Goal: Communication & Community: Answer question/provide support

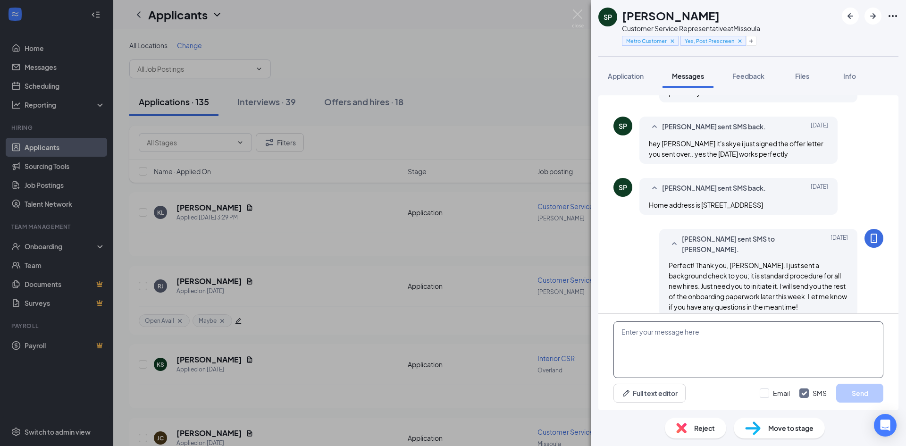
scroll to position [421, 0]
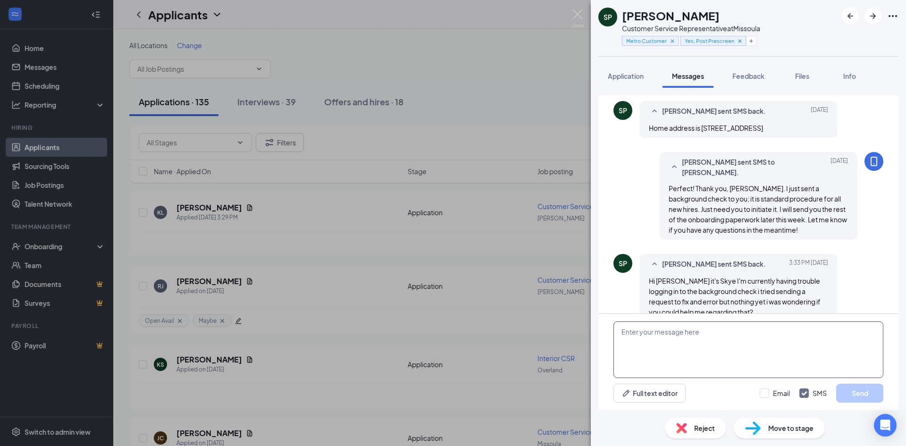
click at [698, 338] on textarea at bounding box center [749, 349] width 270 height 57
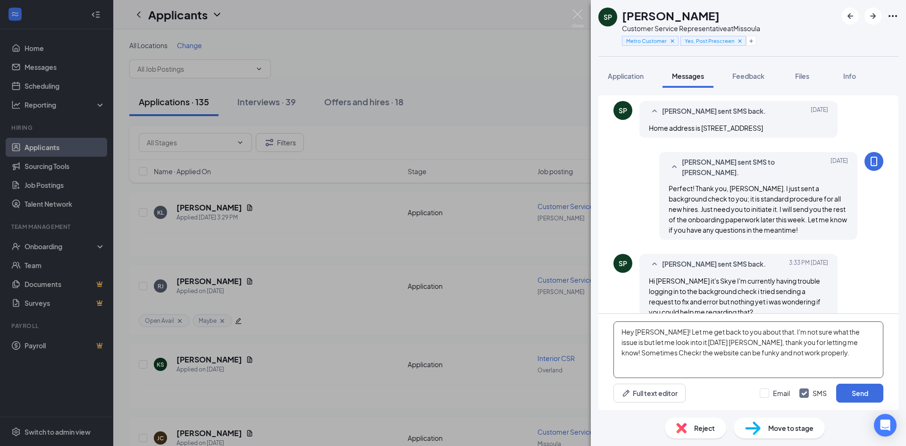
type textarea "Hey Skye! Let me get back to you about that. I'm not sure what the issue is but…"
click at [710, 398] on div "Full text editor Email SMS Send" at bounding box center [749, 393] width 270 height 19
click at [858, 393] on button "Send" at bounding box center [859, 393] width 47 height 19
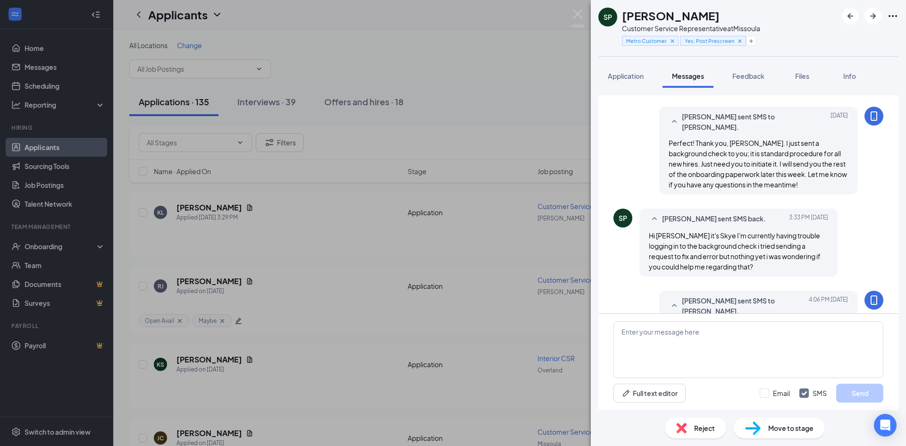
scroll to position [503, 0]
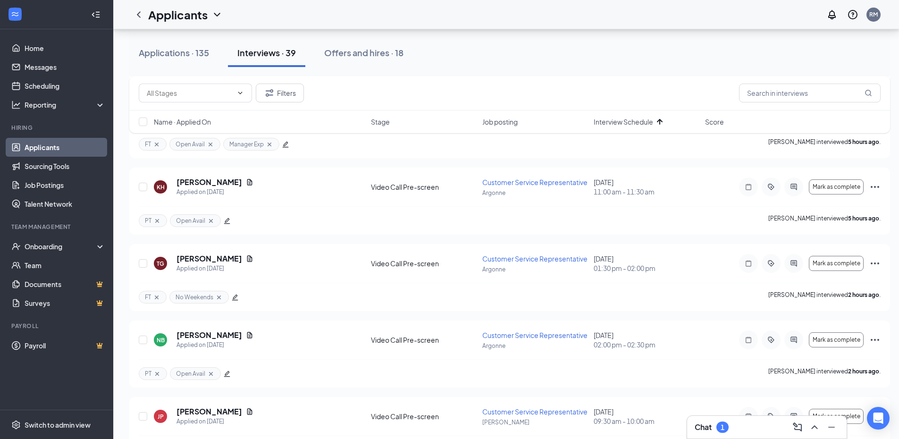
scroll to position [407, 0]
click at [811, 425] on icon "ChevronUp" at bounding box center [814, 427] width 11 height 11
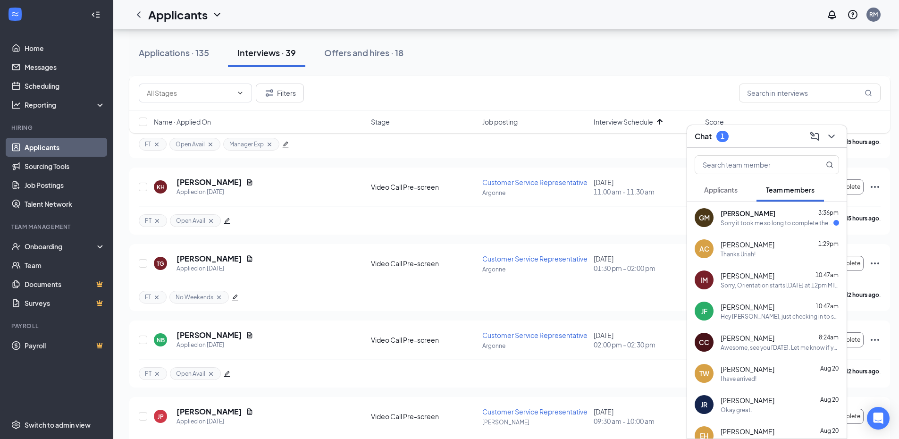
click at [766, 218] on span "[PERSON_NAME]" at bounding box center [748, 213] width 55 height 9
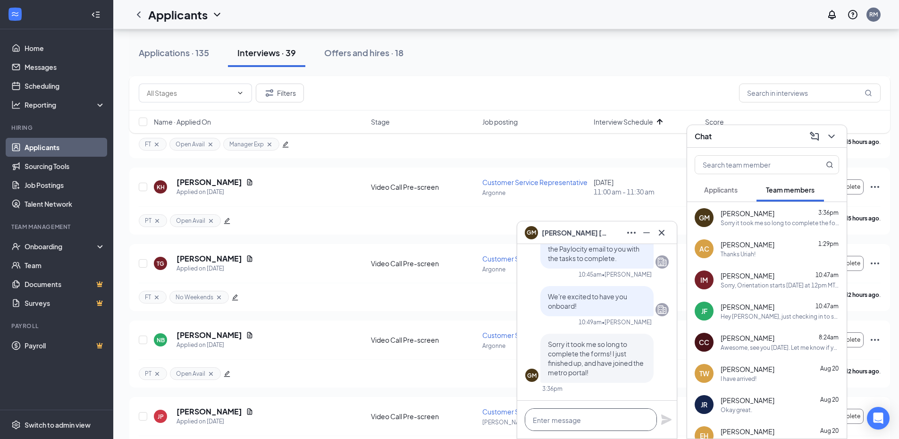
click at [583, 422] on textarea at bounding box center [591, 419] width 132 height 23
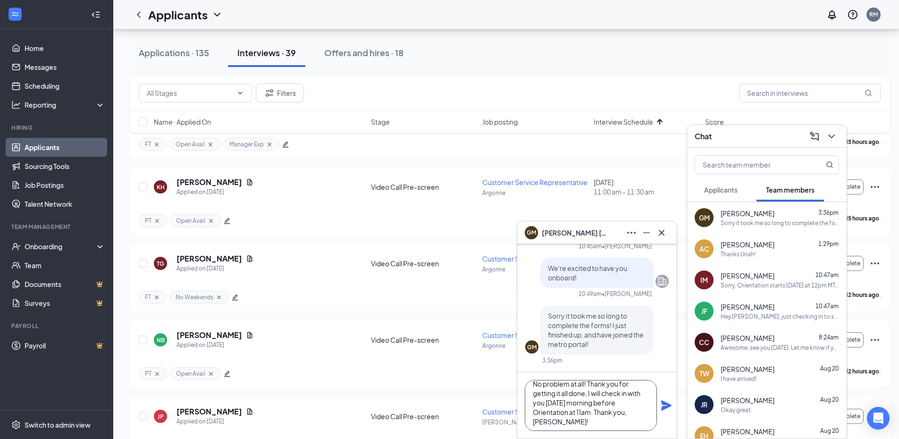
scroll to position [10, 0]
type textarea "No problem at all! Thank you for getting it all done, I will check in with you …"
click at [667, 408] on icon "Plane" at bounding box center [666, 405] width 11 height 11
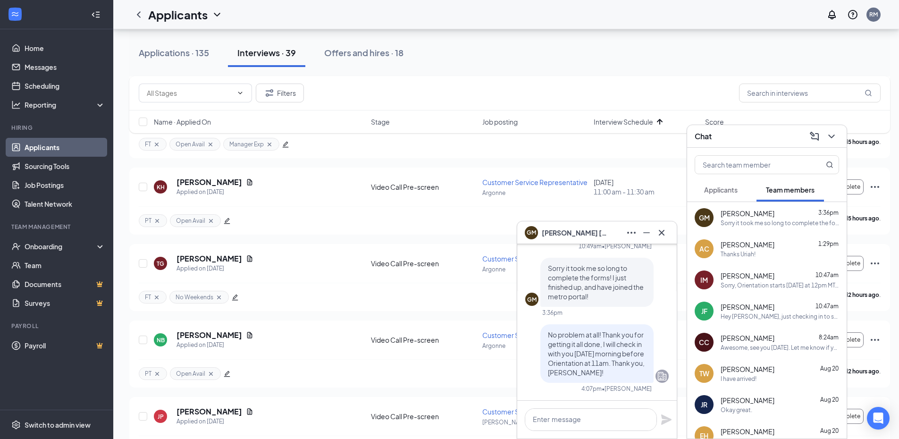
scroll to position [0, 0]
click at [664, 233] on icon "Cross" at bounding box center [661, 232] width 11 height 11
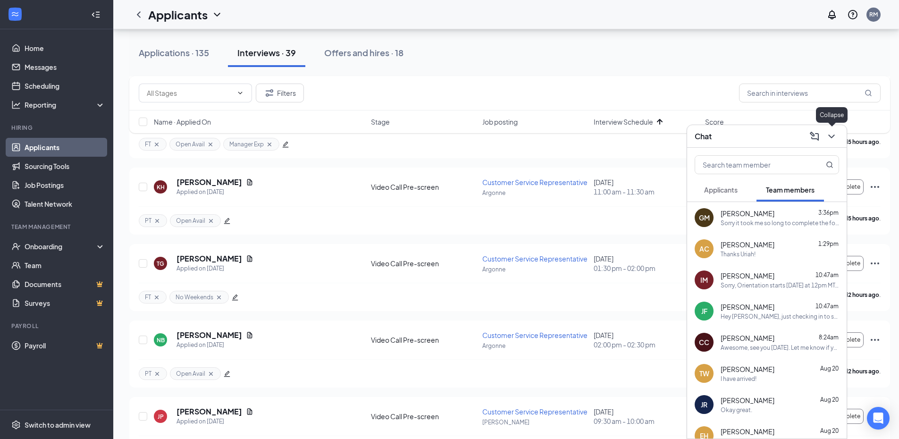
click at [833, 134] on icon "ChevronDown" at bounding box center [831, 136] width 11 height 11
